Goal: Feedback & Contribution: Submit feedback/report problem

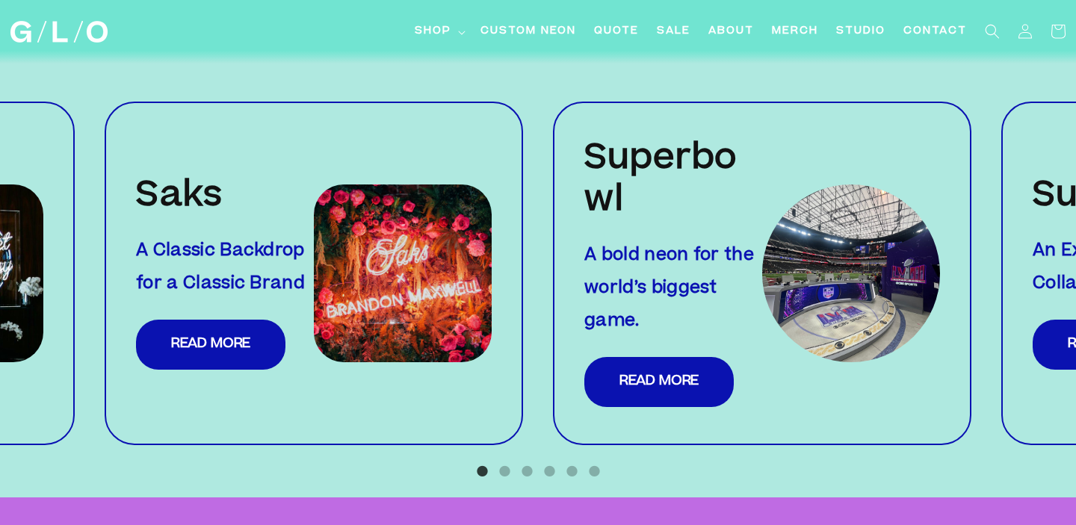
scroll to position [1495, 0]
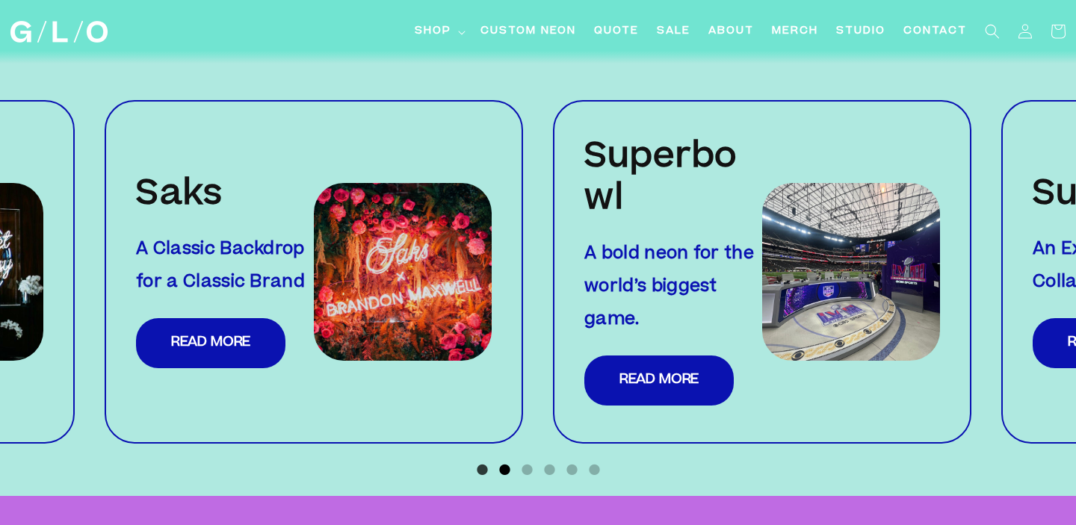
click at [499, 463] on button "2" at bounding box center [504, 470] width 15 height 15
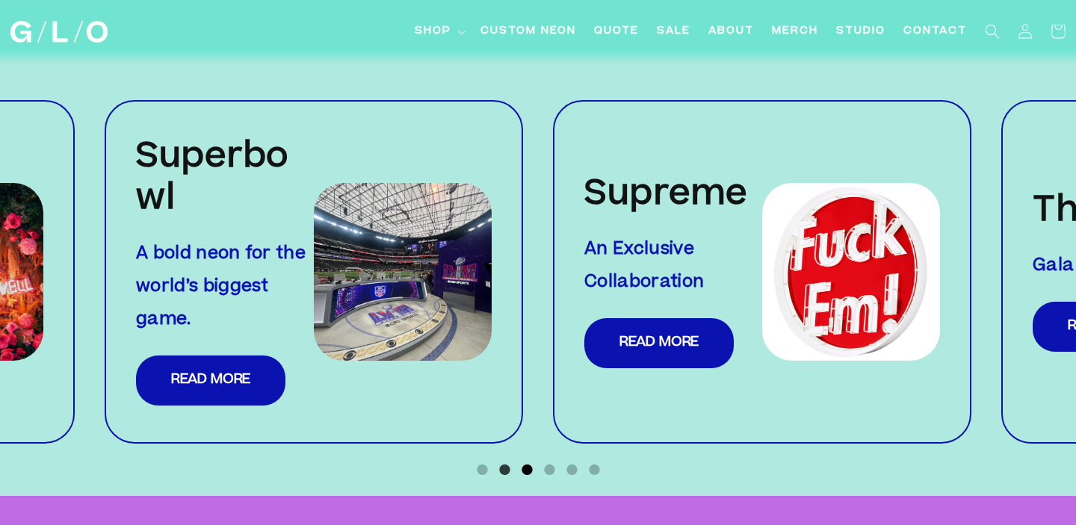
click at [528, 463] on button "3" at bounding box center [527, 470] width 15 height 15
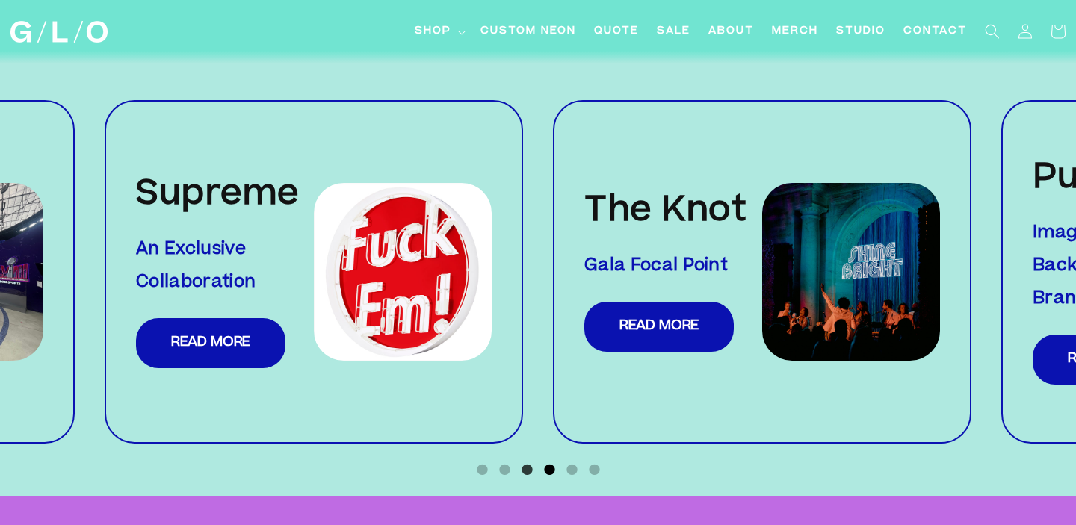
click at [549, 463] on button "4" at bounding box center [549, 470] width 15 height 15
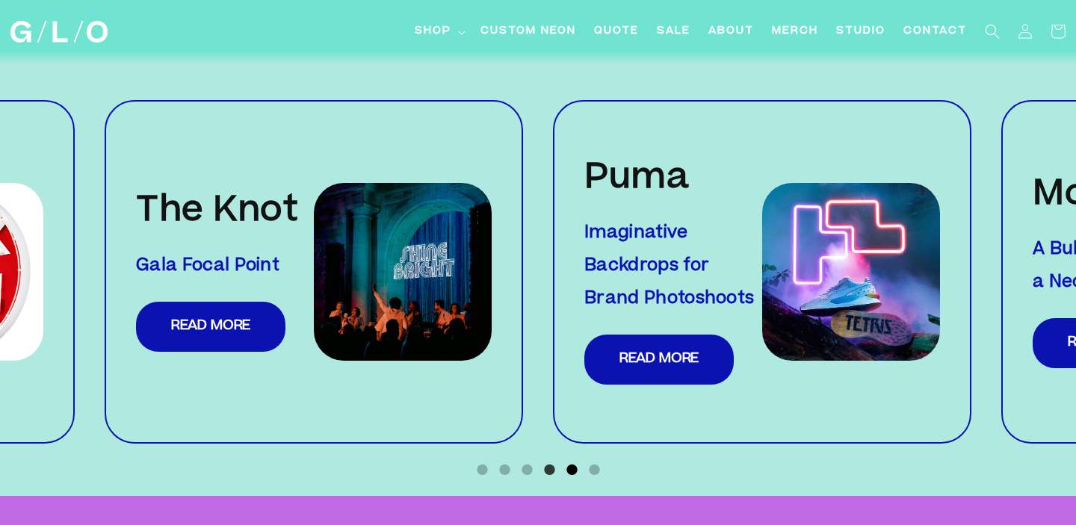
click at [576, 463] on button "5" at bounding box center [571, 470] width 15 height 15
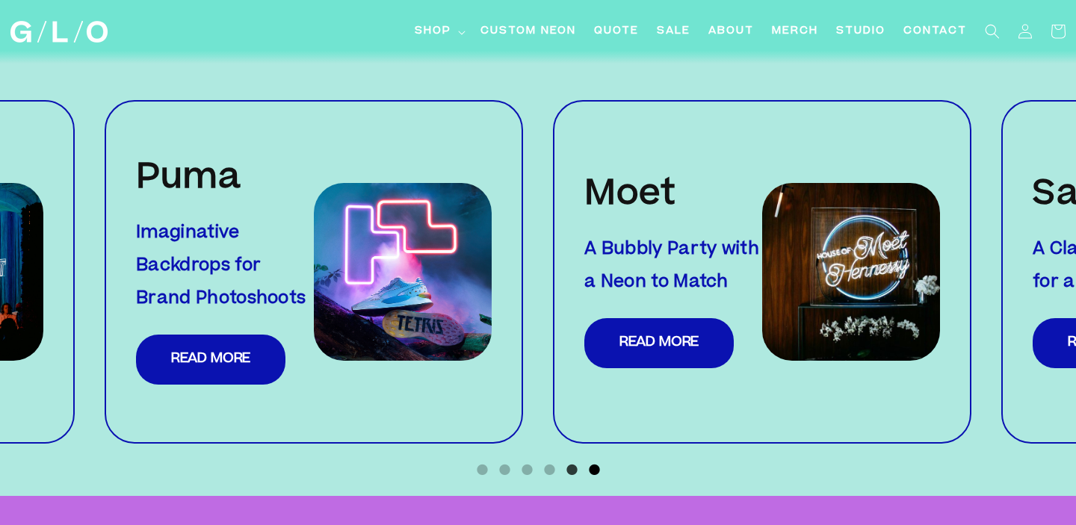
click at [592, 463] on button "6" at bounding box center [594, 470] width 15 height 15
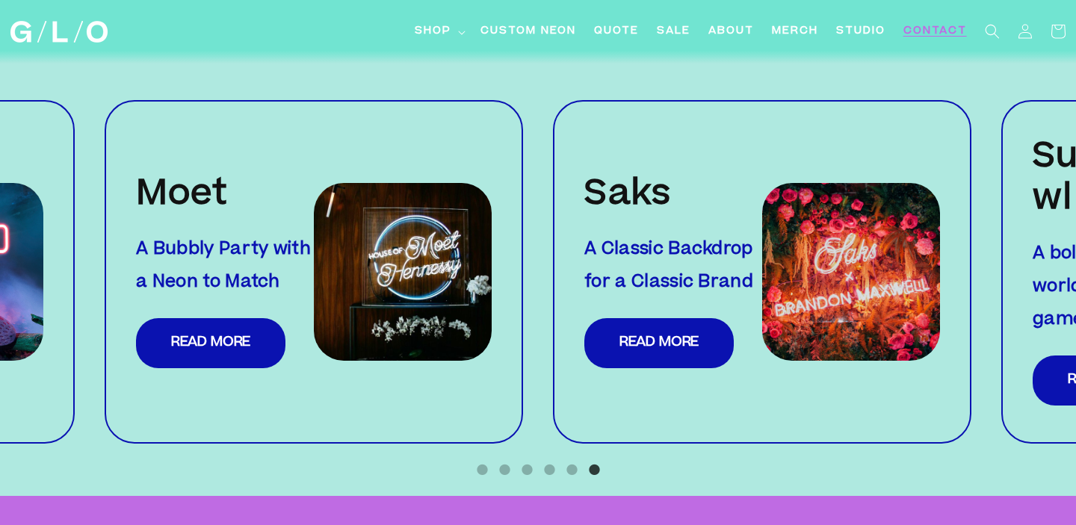
click at [937, 29] on span "Contact" at bounding box center [936, 32] width 64 height 16
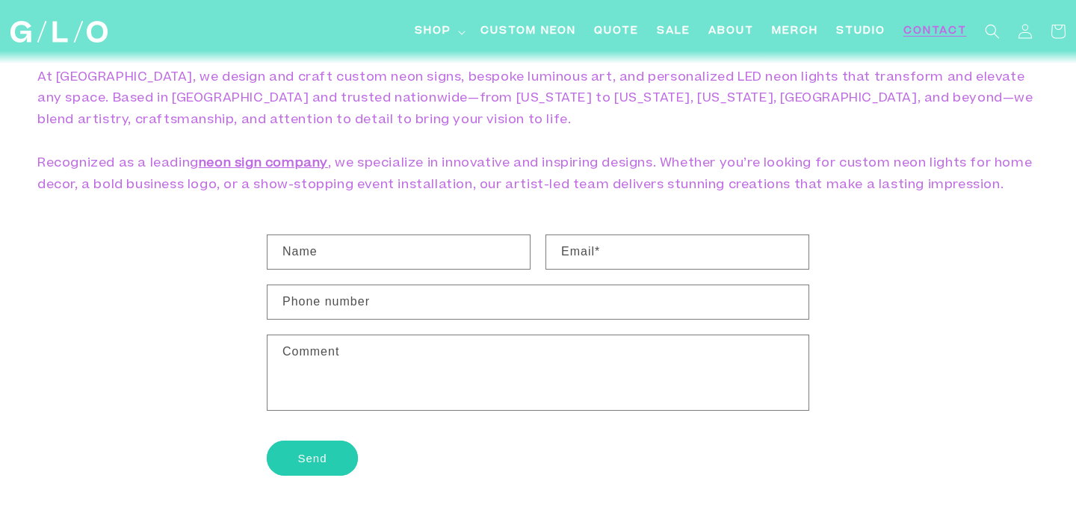
scroll to position [122, 0]
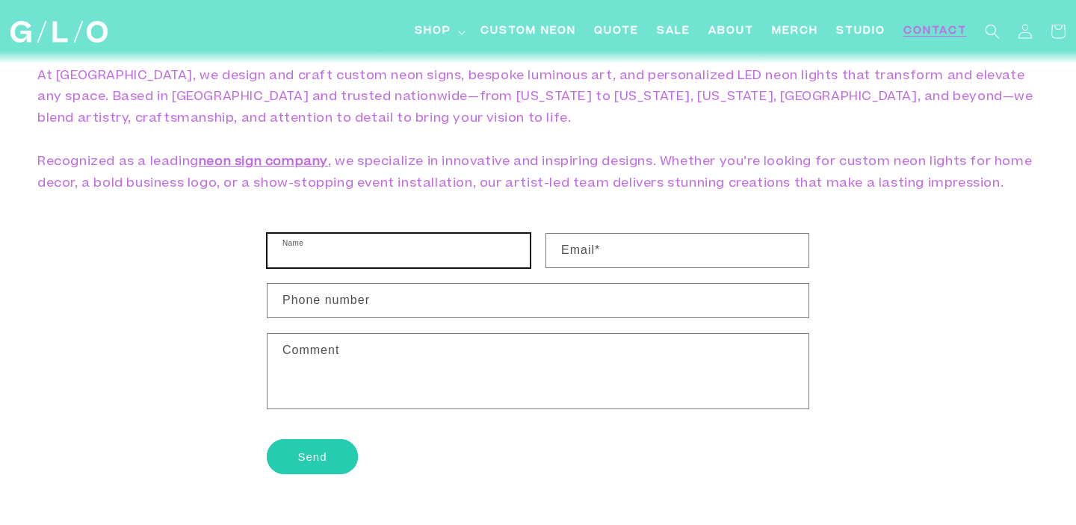
click at [423, 240] on input "Name" at bounding box center [399, 251] width 262 height 34
click at [448, 251] on input "Name" at bounding box center [399, 251] width 262 height 34
type input "Allison Hardeman"
type input "allison@sagatovhomes.com"
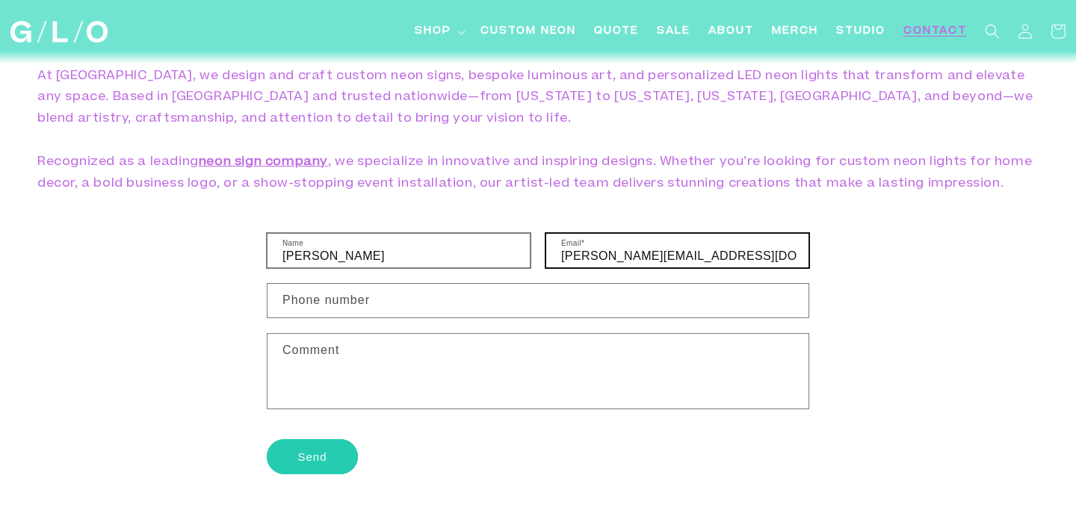
type input "12064373452"
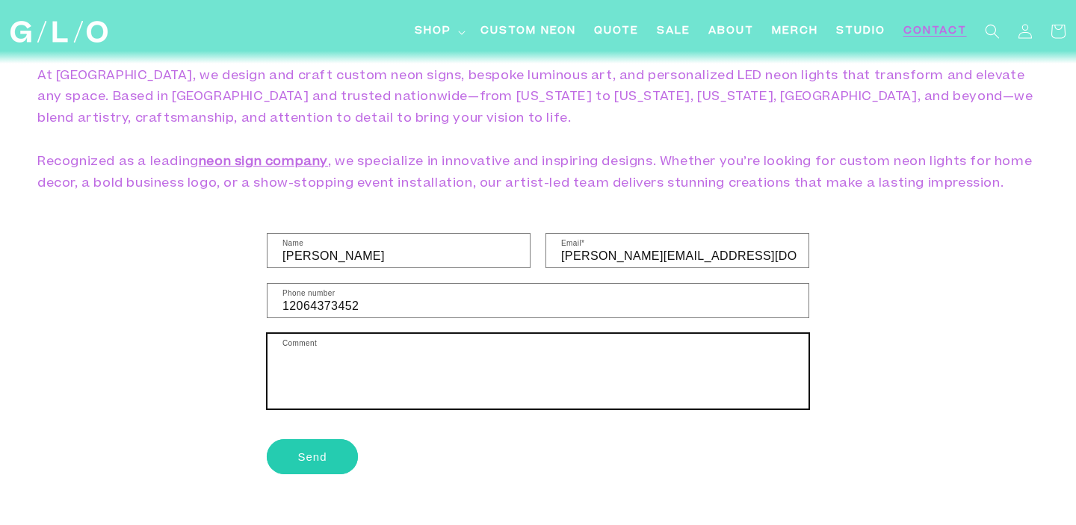
click at [379, 359] on textarea "Comment" at bounding box center [538, 371] width 541 height 75
click at [327, 358] on textarea "Hi - I think you made the LOLA" at bounding box center [538, 371] width 541 height 75
click at [473, 363] on textarea "Hi - Did you made the LOLA" at bounding box center [538, 371] width 541 height 75
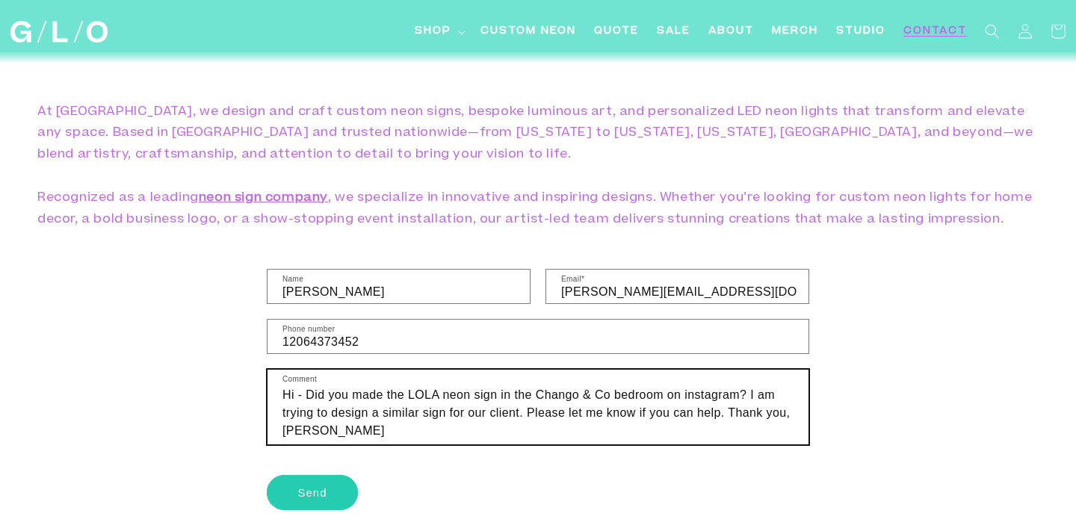
scroll to position [82, 0]
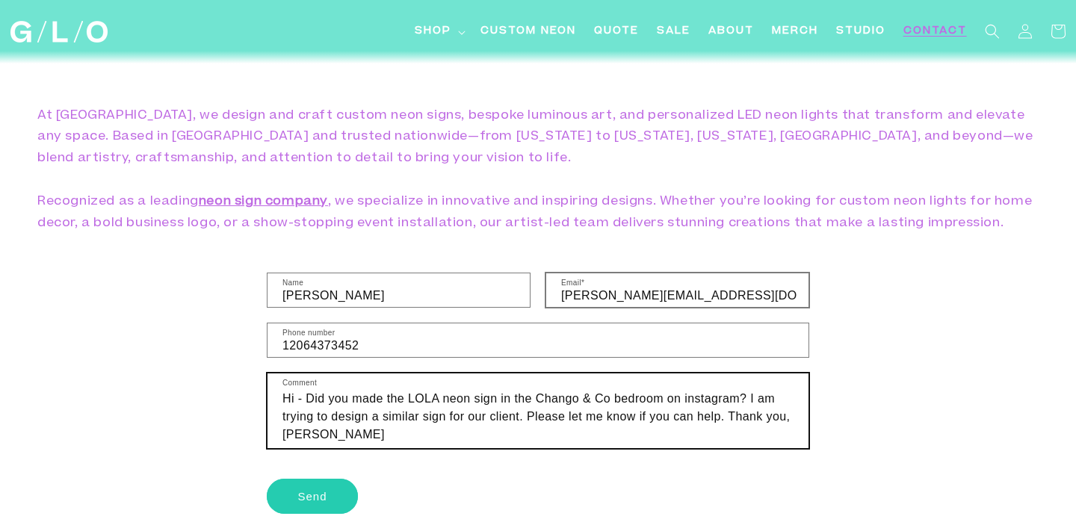
type textarea "Hi - Did you made the LOLA neon sign in the Chango & Co bedroom on instagram? I…"
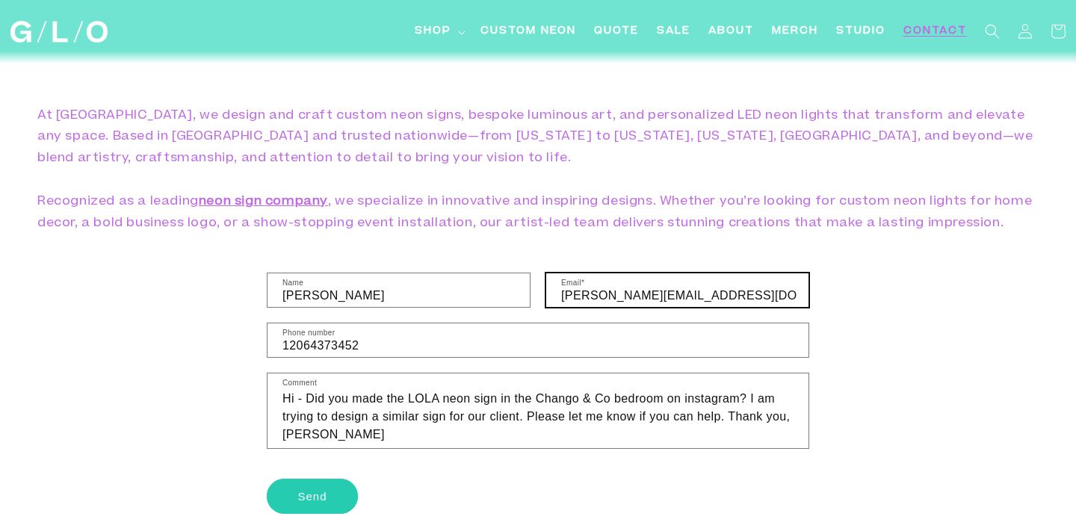
click at [664, 300] on input "allison@sagatovhomes.com" at bounding box center [677, 291] width 262 height 34
type input "allison@ode-design.com"
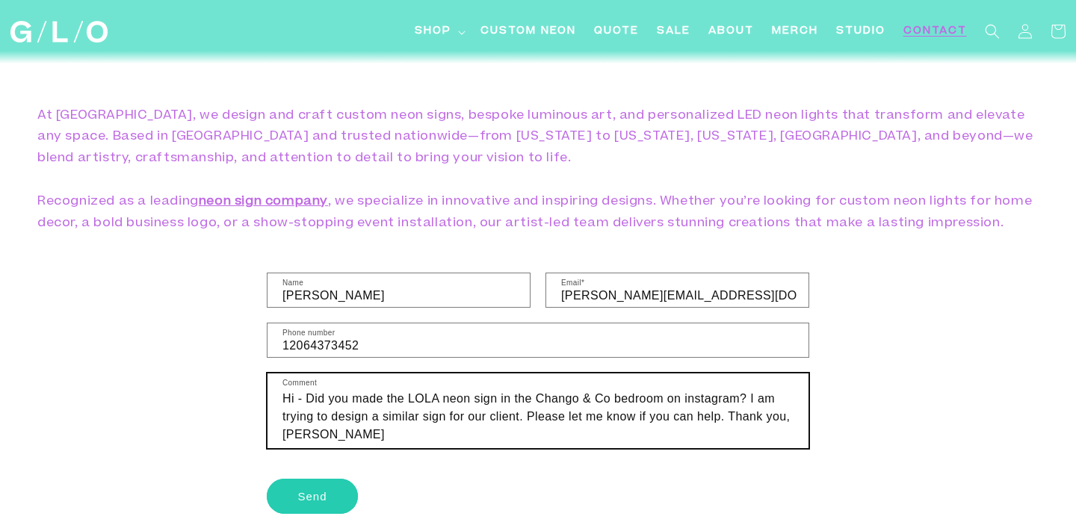
click at [522, 437] on textarea "Hi - Did you made the LOLA neon sign in the Chango & Co bedroom on instagram? I…" at bounding box center [538, 411] width 541 height 75
click at [486, 419] on textarea "Hi - Did you made the LOLA neon sign in the Chango & Co bedroom on instagram? I…" at bounding box center [538, 411] width 541 height 75
type textarea "Hi - Did you made the LOLA neon sign in the Chango & Co bedroom on instagram? I…"
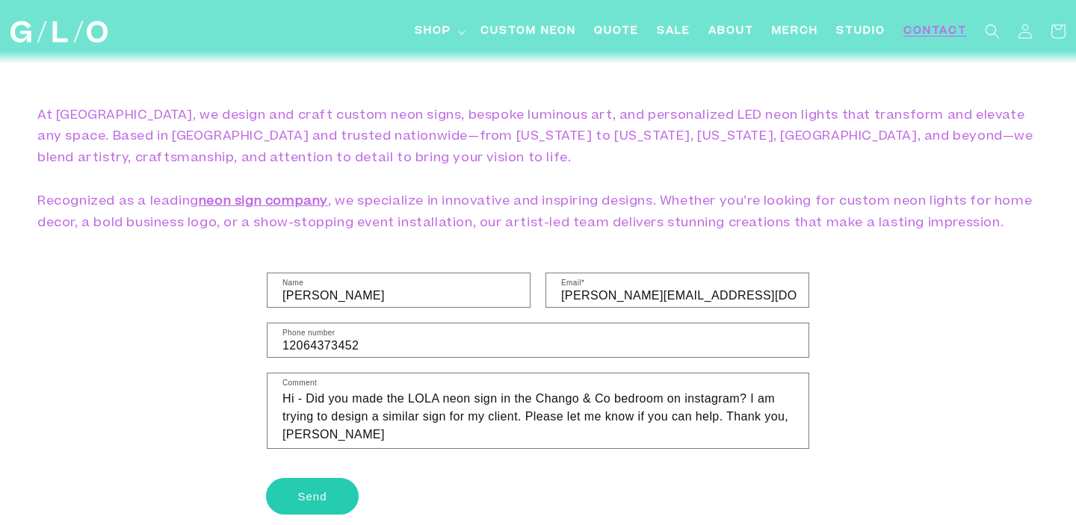
click at [312, 499] on button "Send" at bounding box center [312, 496] width 91 height 35
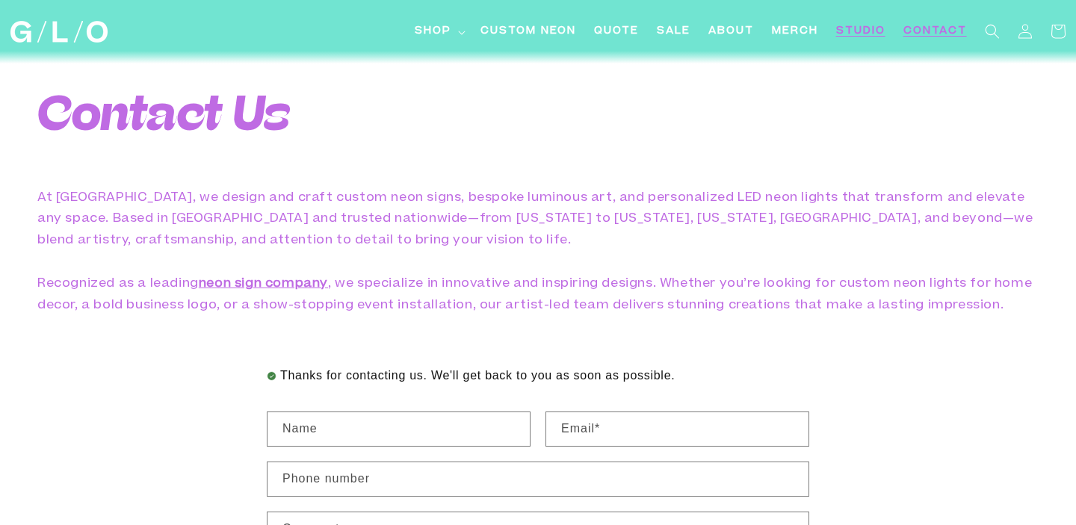
click at [856, 32] on span "Studio" at bounding box center [860, 32] width 49 height 16
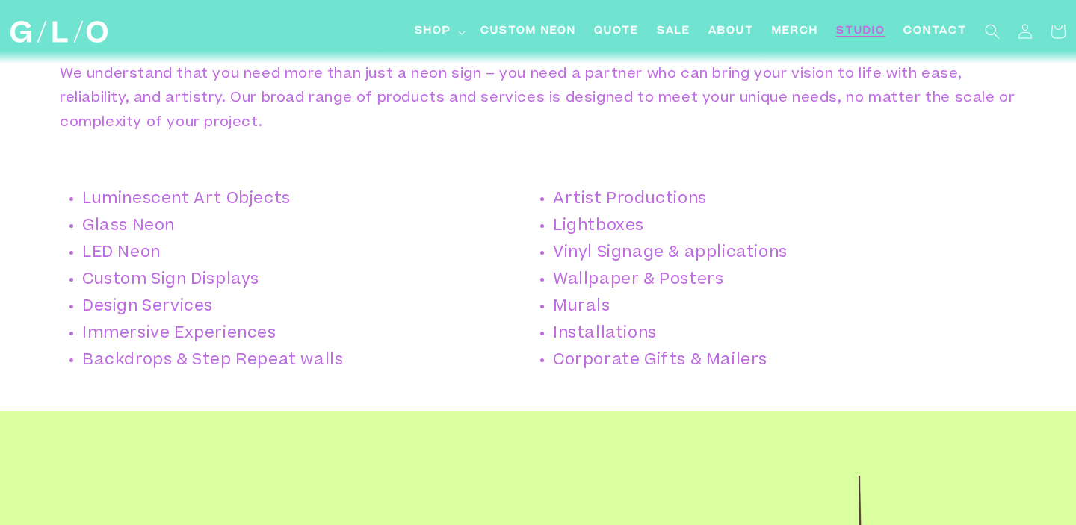
scroll to position [1021, 0]
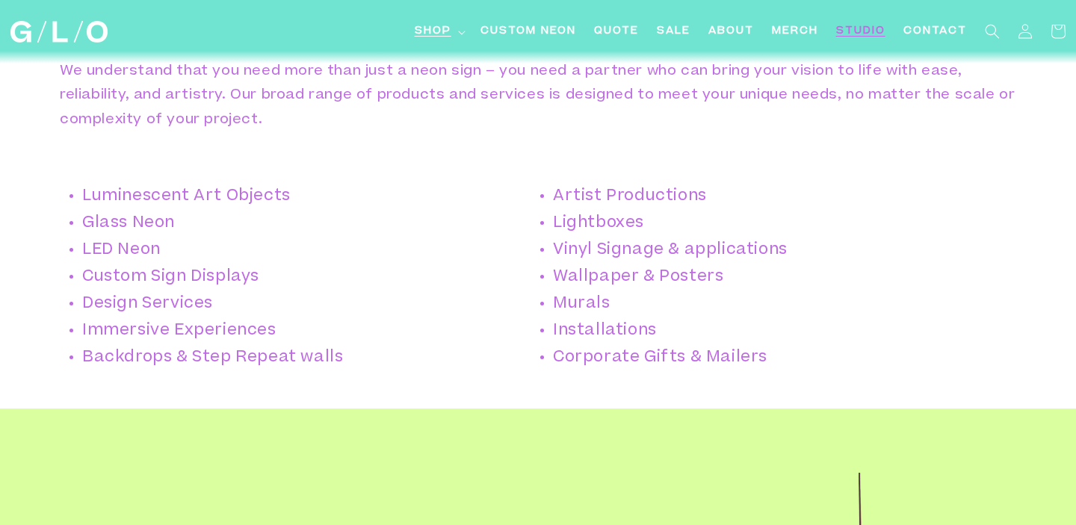
click at [451, 25] on summary "Shop" at bounding box center [439, 32] width 66 height 34
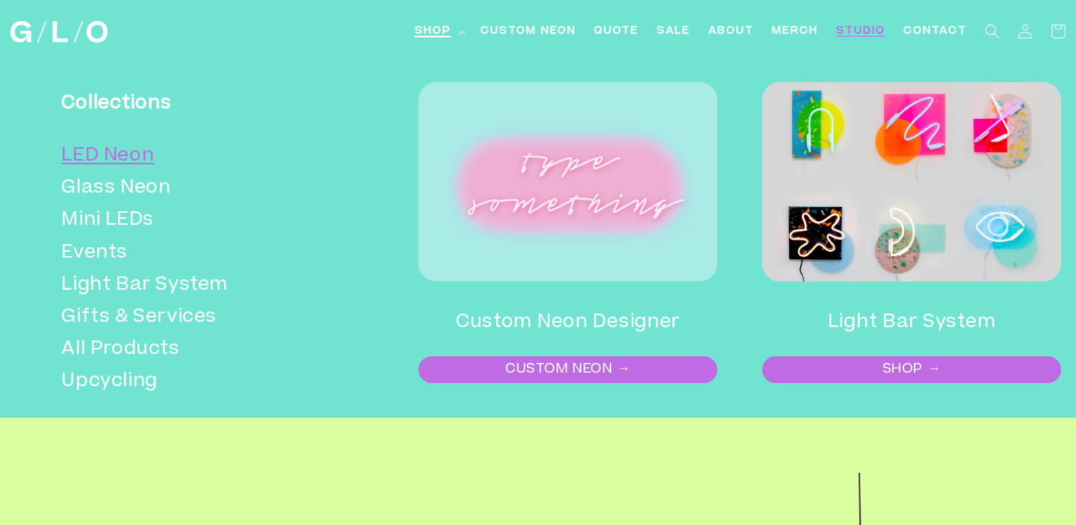
scroll to position [1017, 0]
click at [108, 161] on link "LED Neon" at bounding box center [201, 157] width 280 height 32
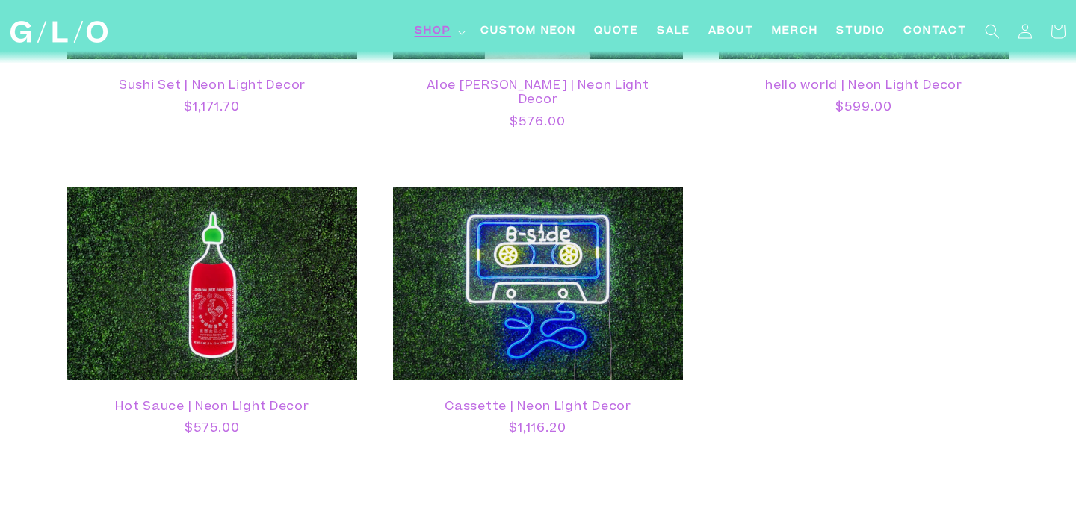
scroll to position [3497, 0]
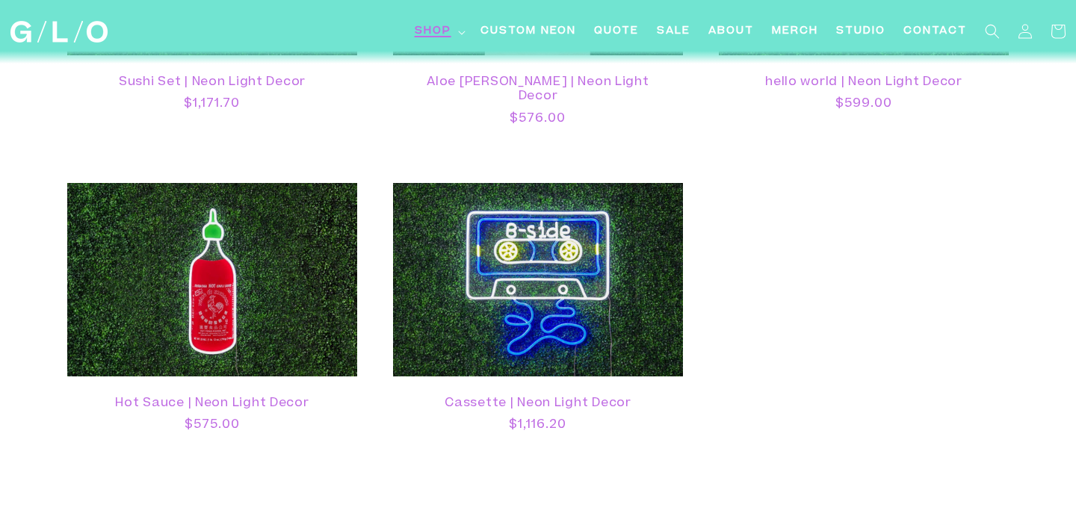
click at [428, 28] on span "Shop" at bounding box center [433, 32] width 37 height 16
click at [524, 24] on span "Custom Neon" at bounding box center [529, 32] width 96 height 16
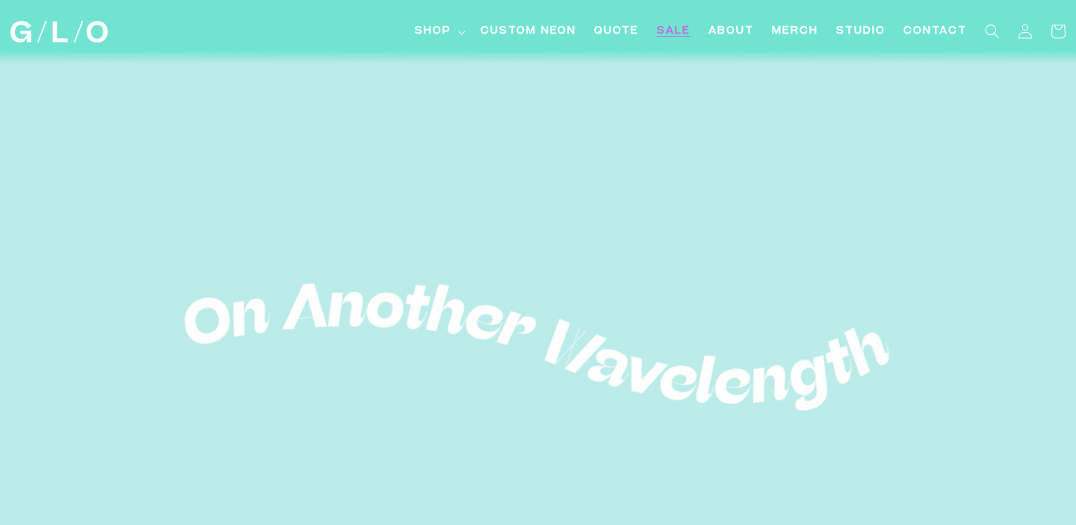
click at [676, 31] on span "SALE" at bounding box center [674, 32] width 34 height 16
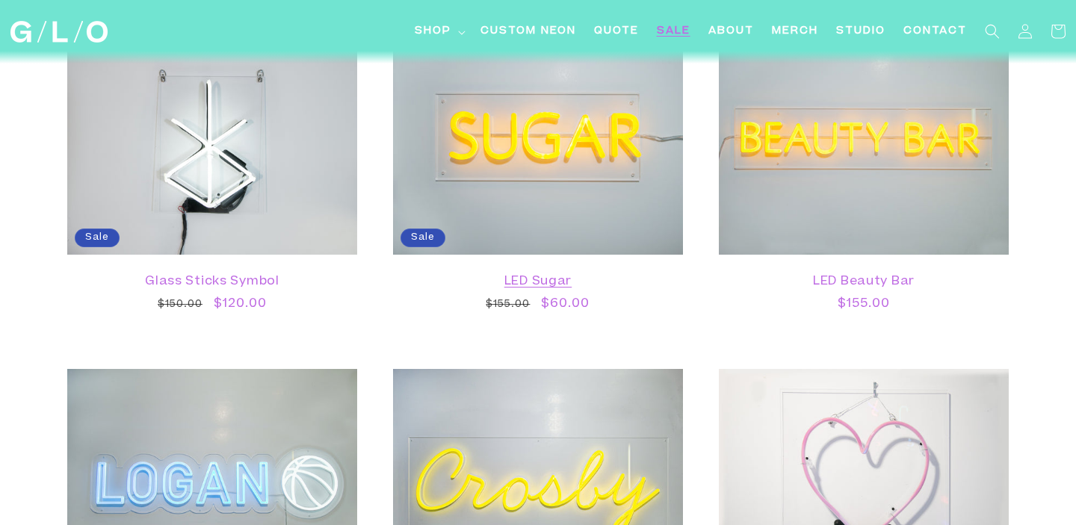
scroll to position [2308, 0]
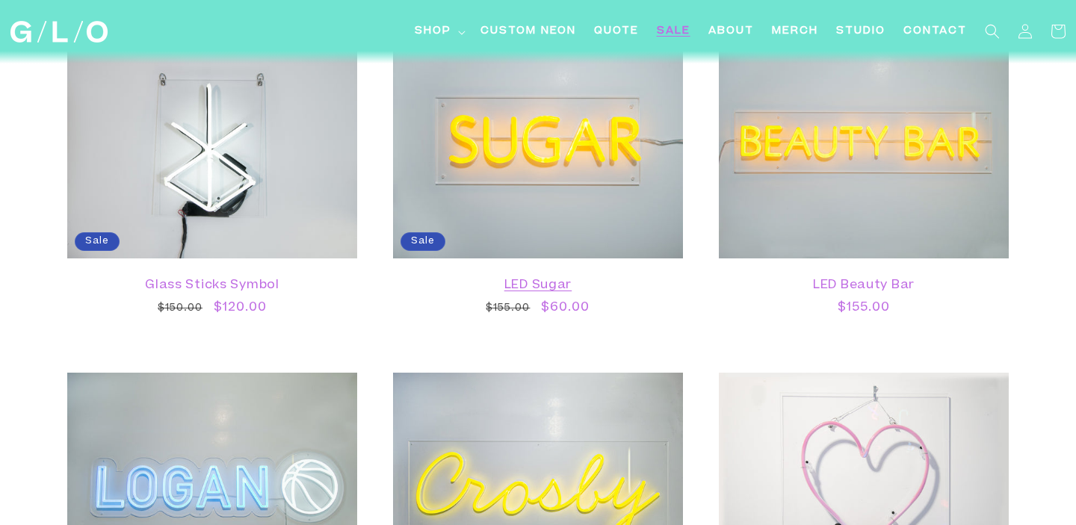
click at [545, 279] on link "LED Sugar" at bounding box center [538, 286] width 260 height 14
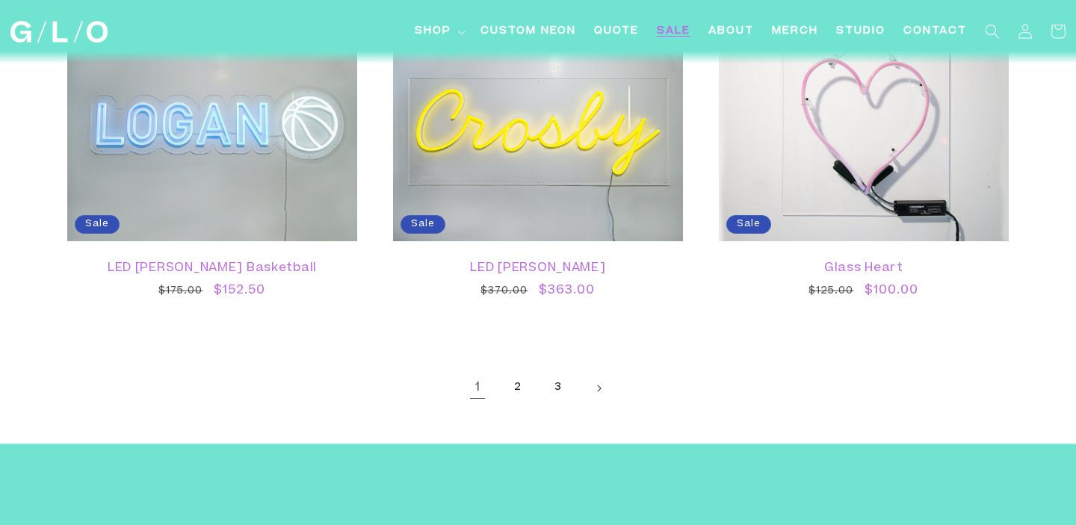
scroll to position [2875, 0]
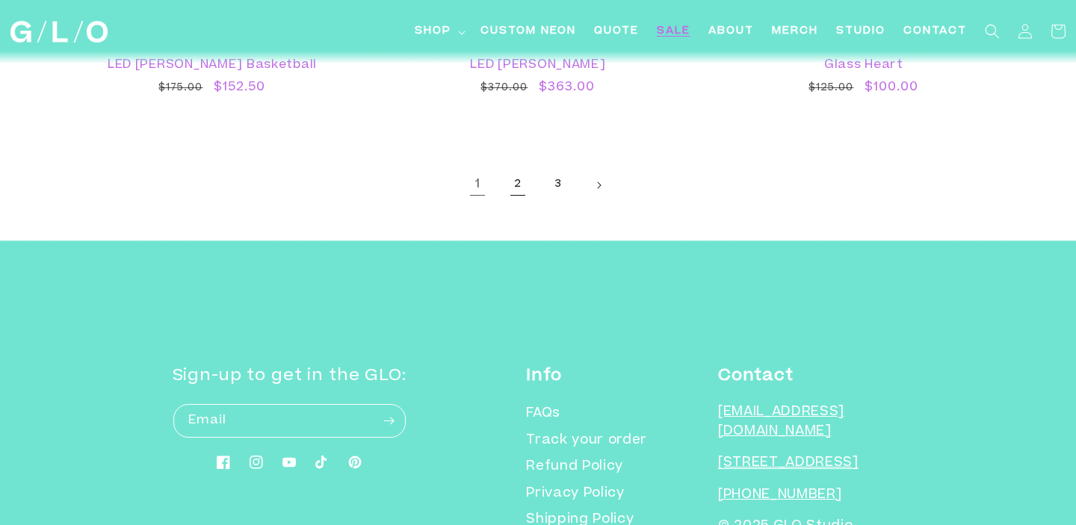
click at [522, 179] on link "2" at bounding box center [518, 185] width 33 height 33
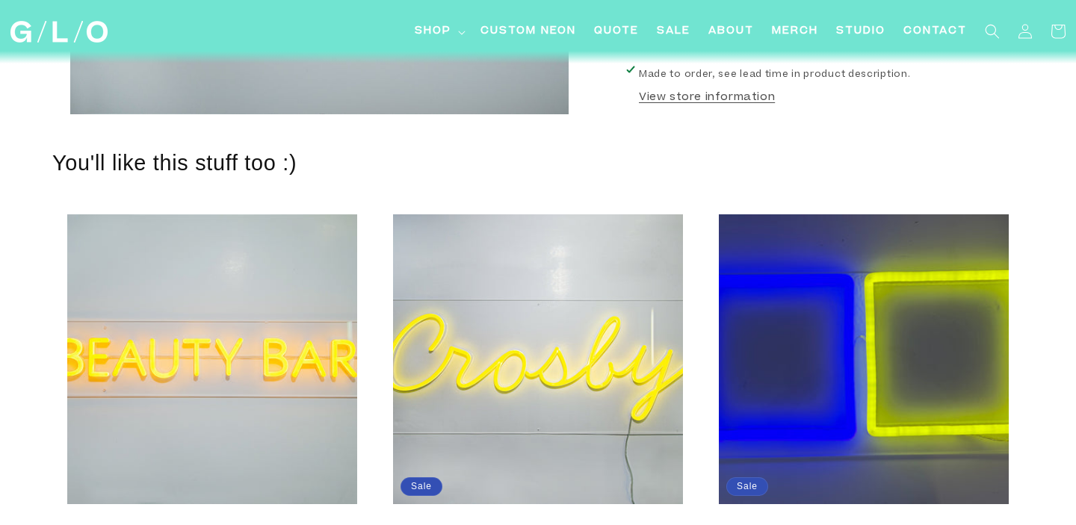
scroll to position [566, 0]
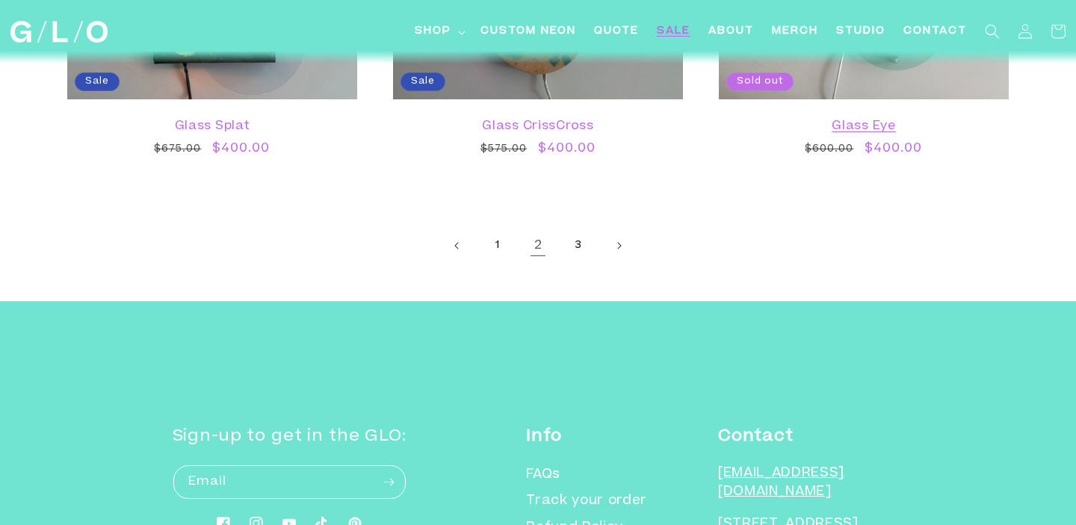
scroll to position [2950, 0]
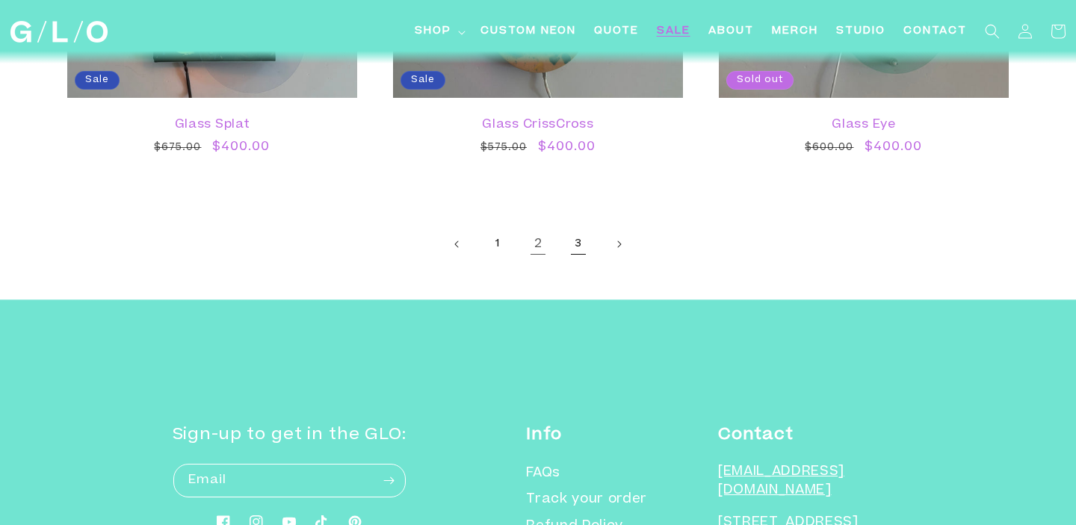
click at [577, 244] on link "3" at bounding box center [578, 244] width 33 height 33
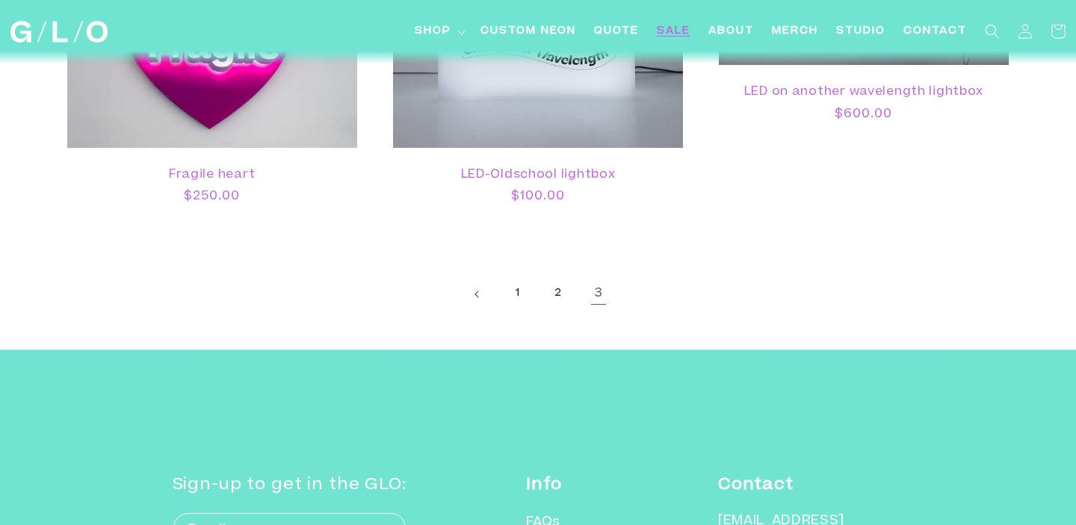
scroll to position [1894, 0]
